Goal: Obtain resource: Download file/media

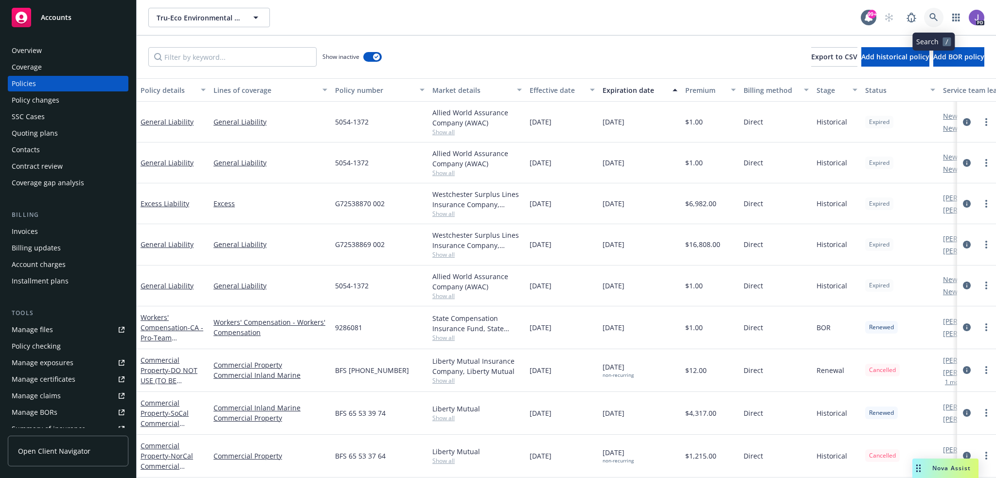
click at [928, 14] on link at bounding box center [933, 17] width 19 height 19
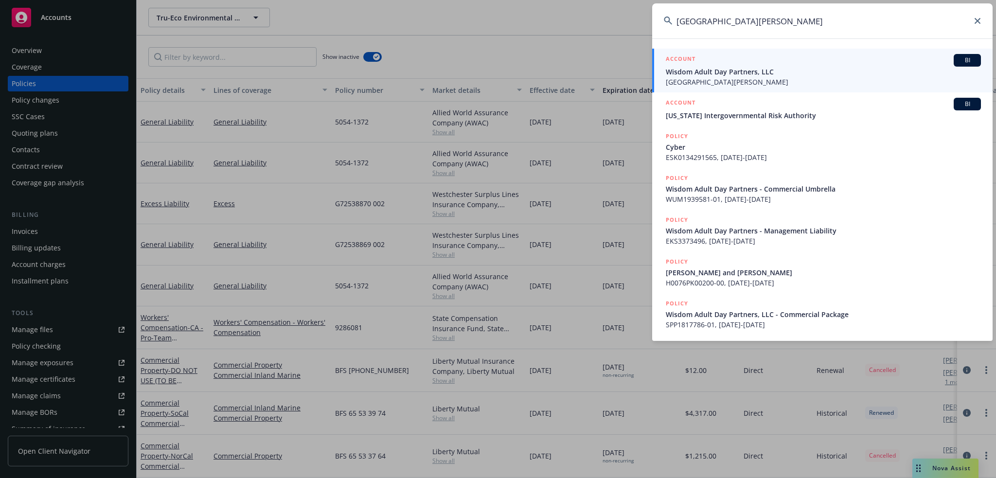
type input "[GEOGRAPHIC_DATA][PERSON_NAME]"
click at [712, 72] on span "Wisdom Adult Day Partners, LLC" at bounding box center [823, 72] width 315 height 10
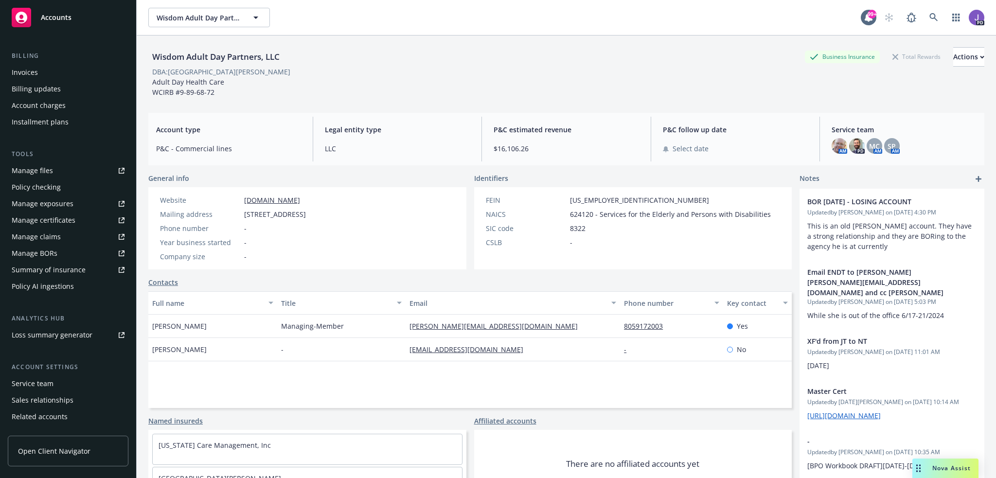
scroll to position [188, 0]
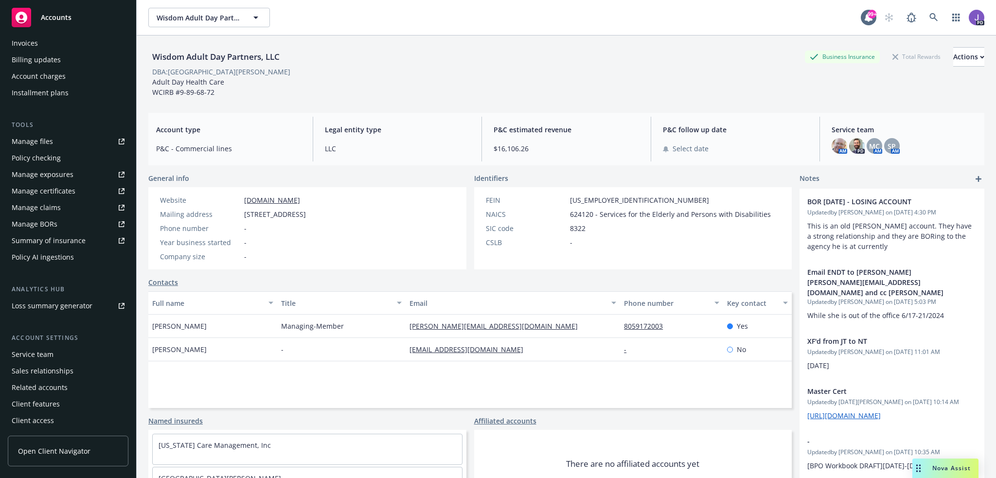
click at [60, 357] on div "Service team" at bounding box center [68, 355] width 113 height 16
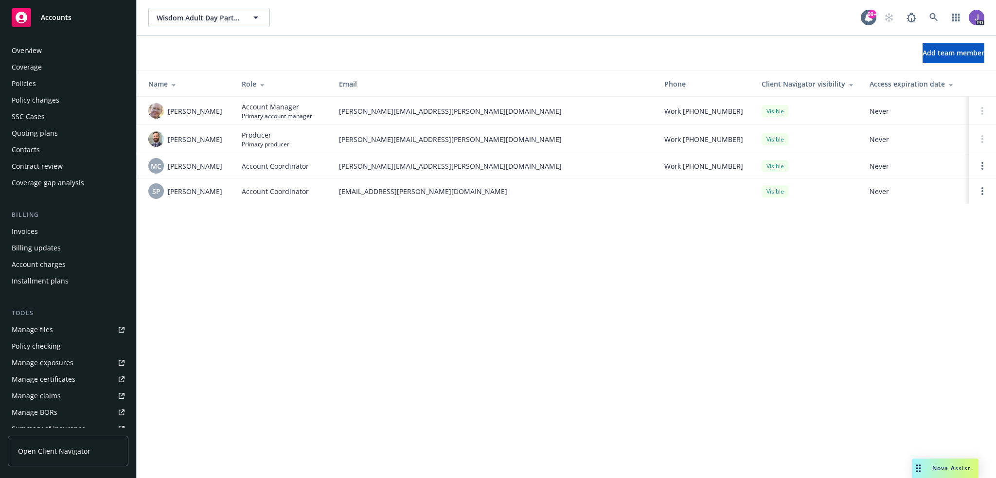
click at [40, 85] on div "Policies" at bounding box center [68, 84] width 113 height 16
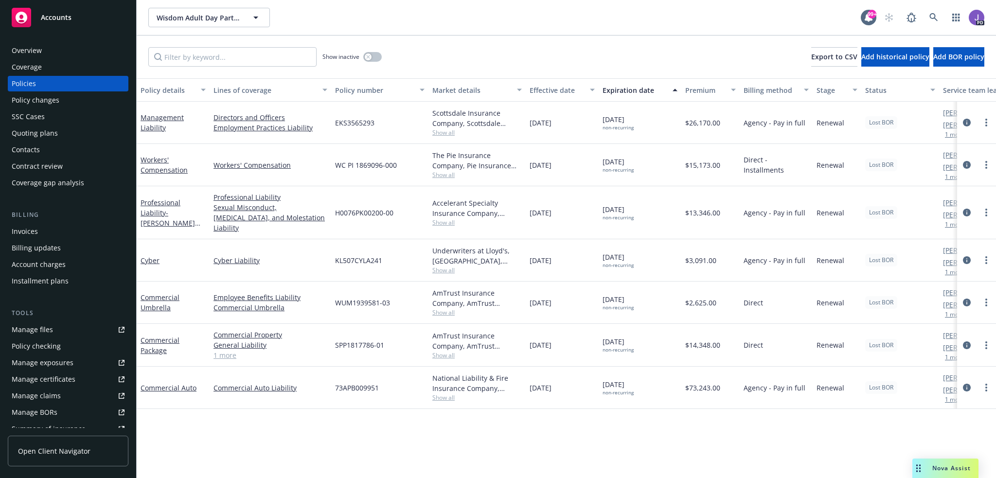
click at [357, 126] on span "EKS3565293" at bounding box center [354, 123] width 39 height 10
copy span "EKS3565293"
click at [29, 47] on div "Overview" at bounding box center [27, 51] width 30 height 16
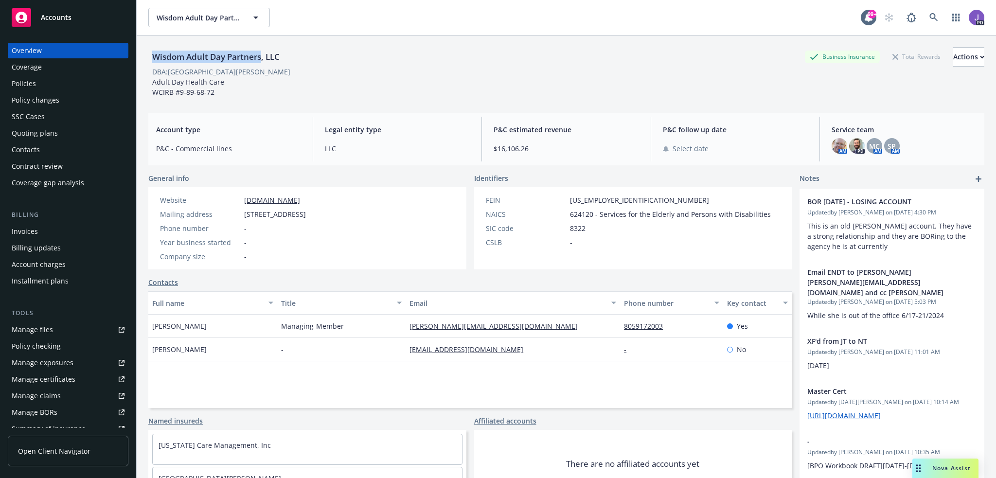
drag, startPoint x: 153, startPoint y: 58, endPoint x: 260, endPoint y: 56, distance: 107.0
click at [260, 56] on div "Wisdom Adult Day Partners, LLC" at bounding box center [215, 57] width 135 height 13
copy div "Wisdom Adult Day Partners"
click at [53, 79] on div "Policies" at bounding box center [68, 84] width 113 height 16
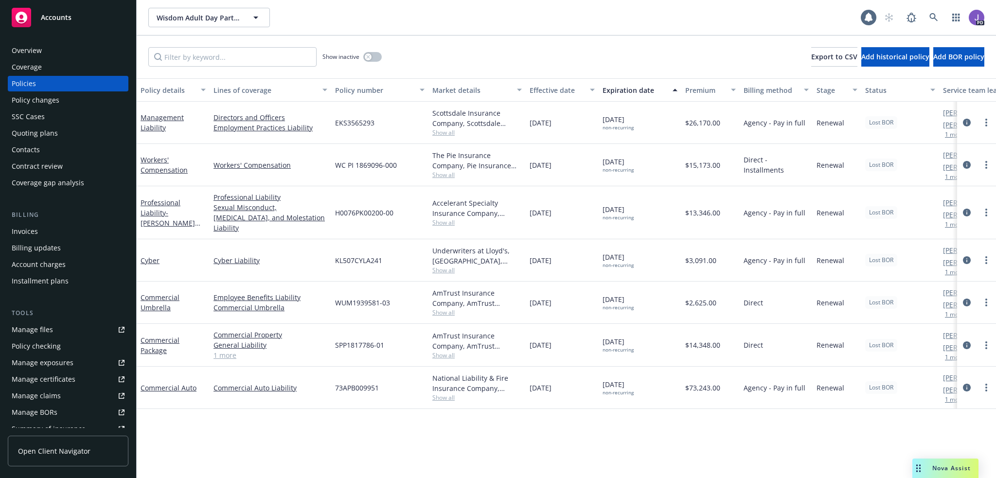
click at [359, 121] on span "EKS3565293" at bounding box center [354, 123] width 39 height 10
copy span "EKS3565293"
click at [968, 123] on icon "circleInformation" at bounding box center [967, 123] width 8 height 8
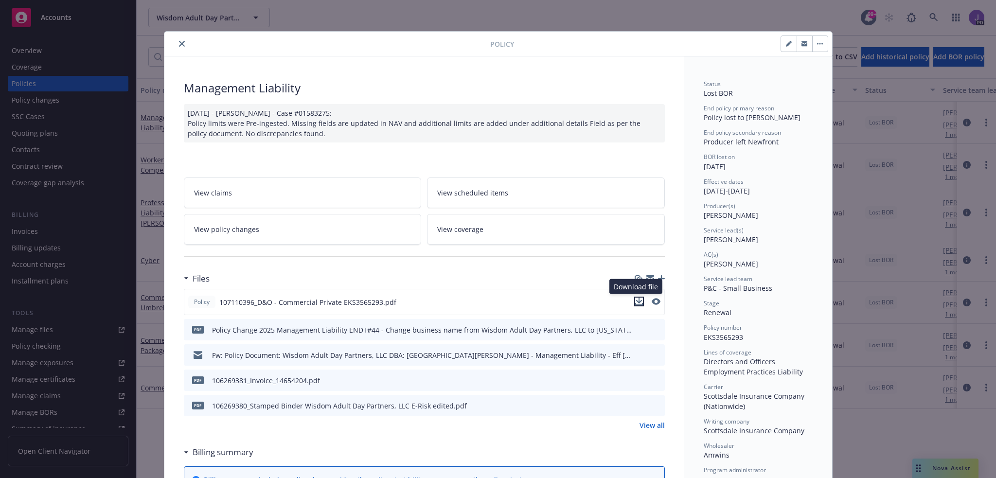
click at [638, 301] on icon "download file" at bounding box center [639, 302] width 8 height 8
click at [179, 44] on icon "close" at bounding box center [182, 44] width 6 height 6
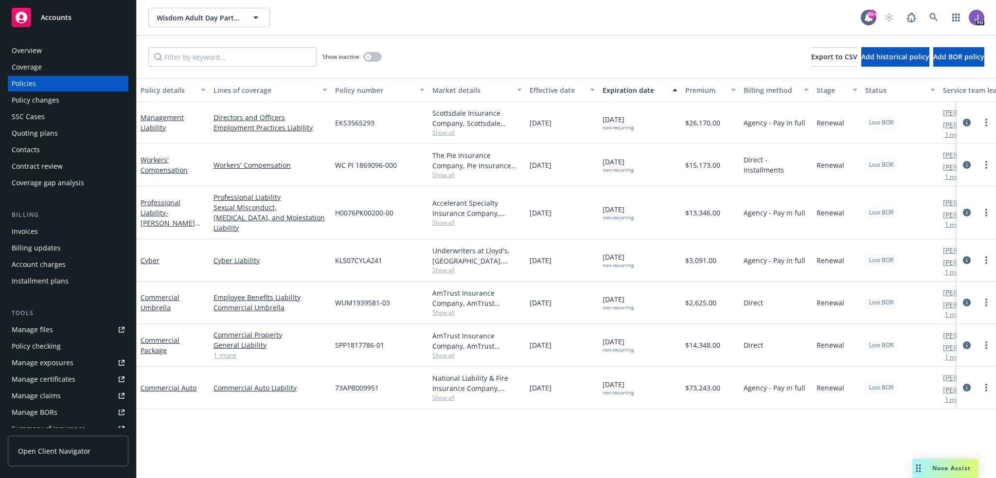
click at [349, 120] on span "EKS3565293" at bounding box center [354, 123] width 39 height 10
copy span "EKS3565293"
